Goal: Information Seeking & Learning: Learn about a topic

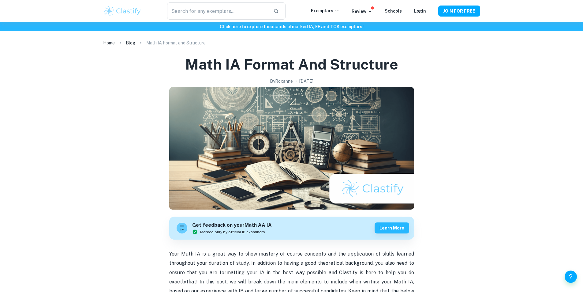
click at [103, 42] on link "Home" at bounding box center [109, 43] width 12 height 9
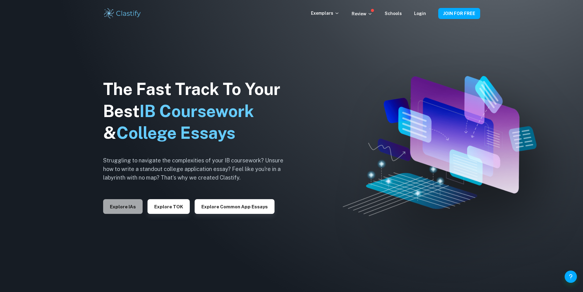
click at [129, 202] on button "Explore IAs" at bounding box center [122, 206] width 39 height 15
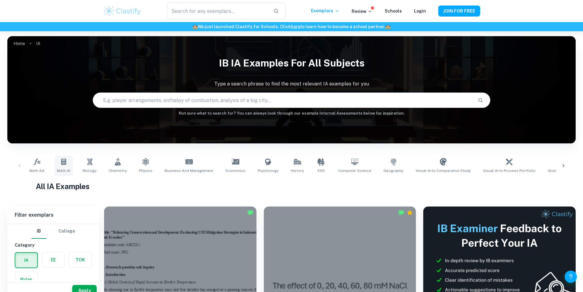
click at [57, 164] on link "Math AI" at bounding box center [63, 165] width 18 height 20
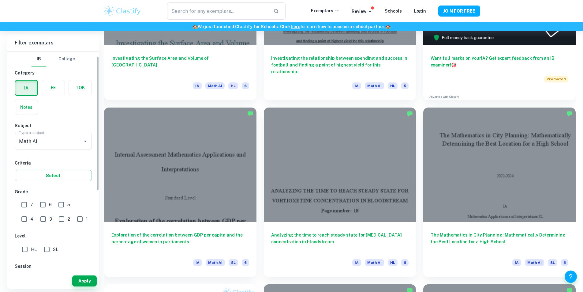
scroll to position [31, 0]
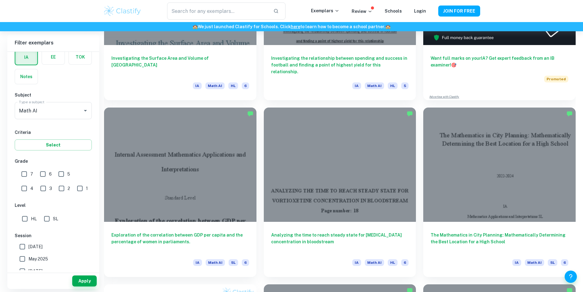
click at [46, 217] on input "SL" at bounding box center [47, 218] width 12 height 12
checkbox input "true"
click at [82, 282] on button "Apply" at bounding box center [84, 280] width 24 height 11
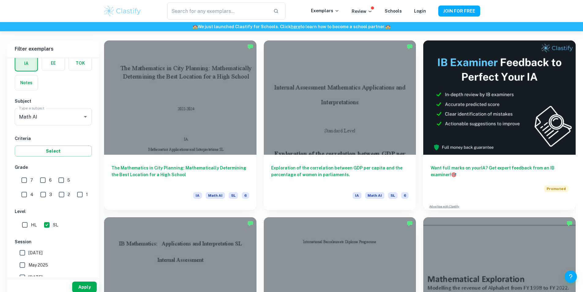
scroll to position [275, 0]
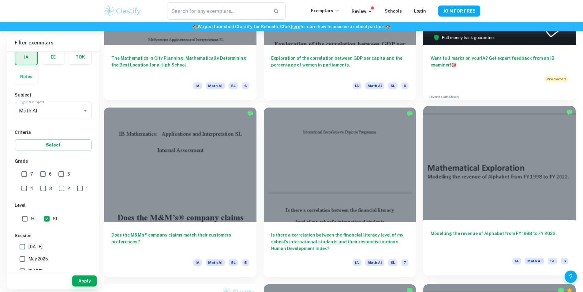
click at [430, 230] on h6 "Modelling the revenue of Alphabet from FY 1998 to FY 2022." at bounding box center [499, 240] width 138 height 20
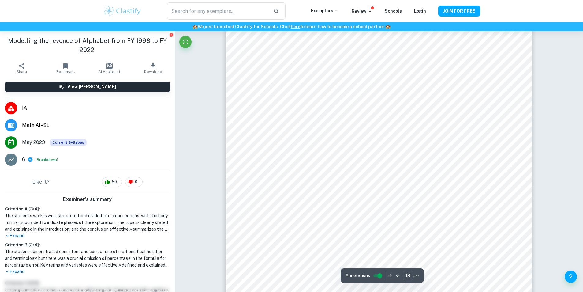
scroll to position [8014, 0]
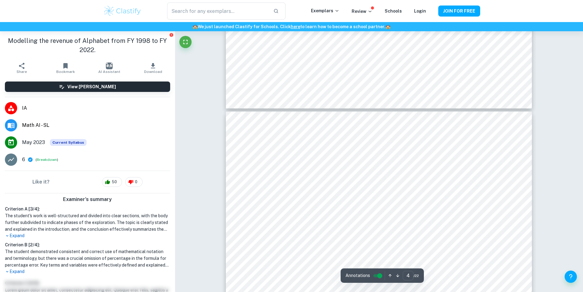
type input "3"
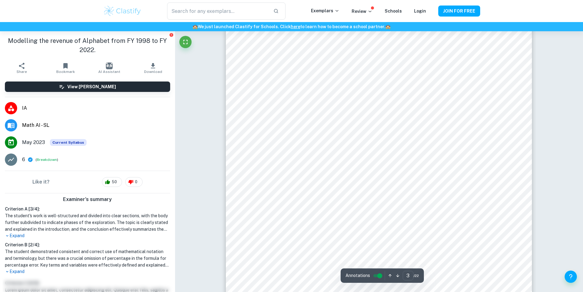
scroll to position [1071, 0]
